Goal: Find specific page/section: Find specific page/section

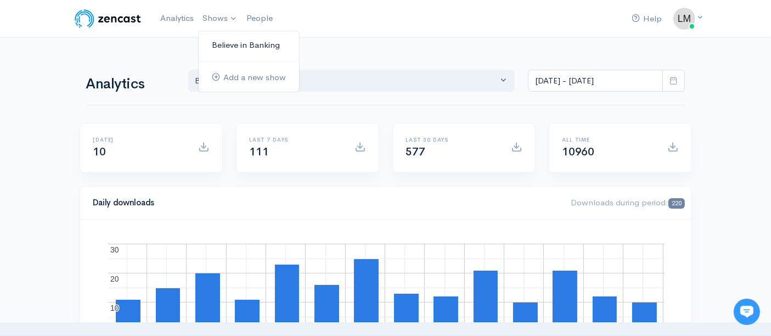
click at [217, 46] on link "Believe in Banking" at bounding box center [249, 45] width 100 height 19
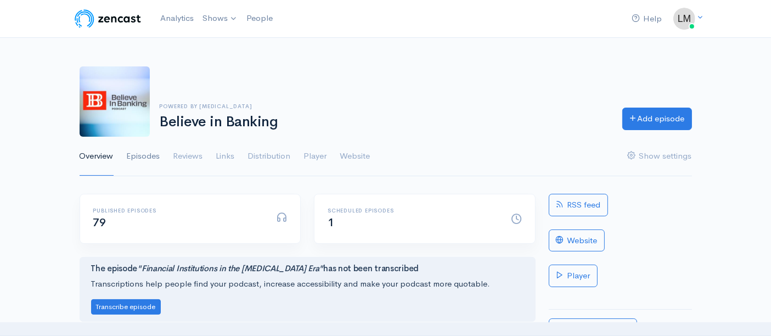
click at [150, 155] on link "Episodes" at bounding box center [143, 156] width 33 height 39
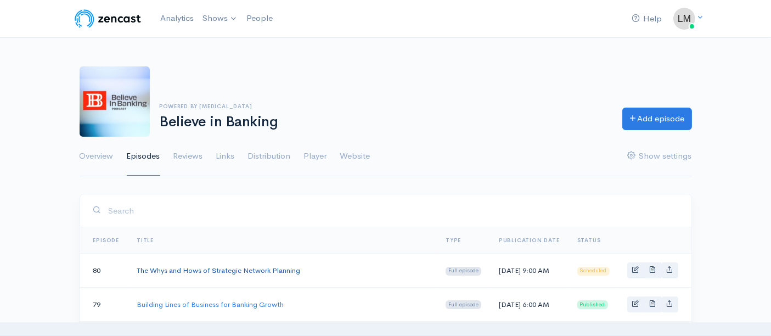
click at [218, 273] on link "The Whys and Hows of Strategic Network Planning" at bounding box center [218, 270] width 163 height 9
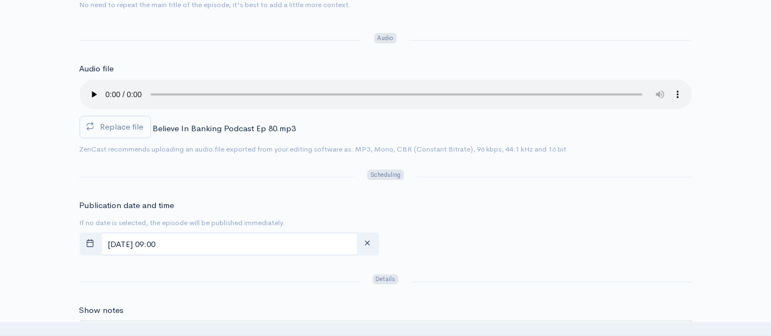
scroll to position [365, 0]
